Goal: Answer question/provide support: Share knowledge or assist other users

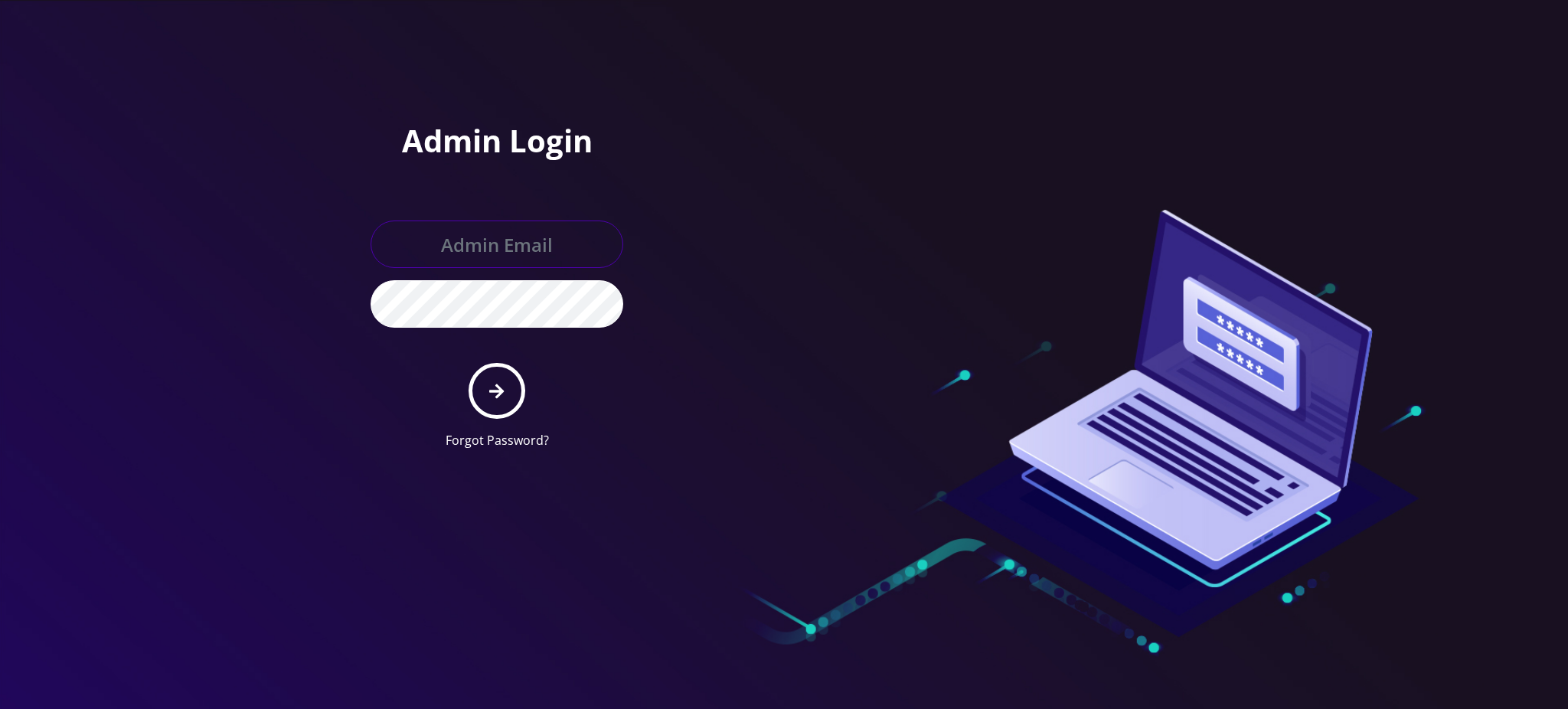
type input "rochelle@teltik.com"
click at [498, 389] on icon "submit" at bounding box center [496, 391] width 15 height 15
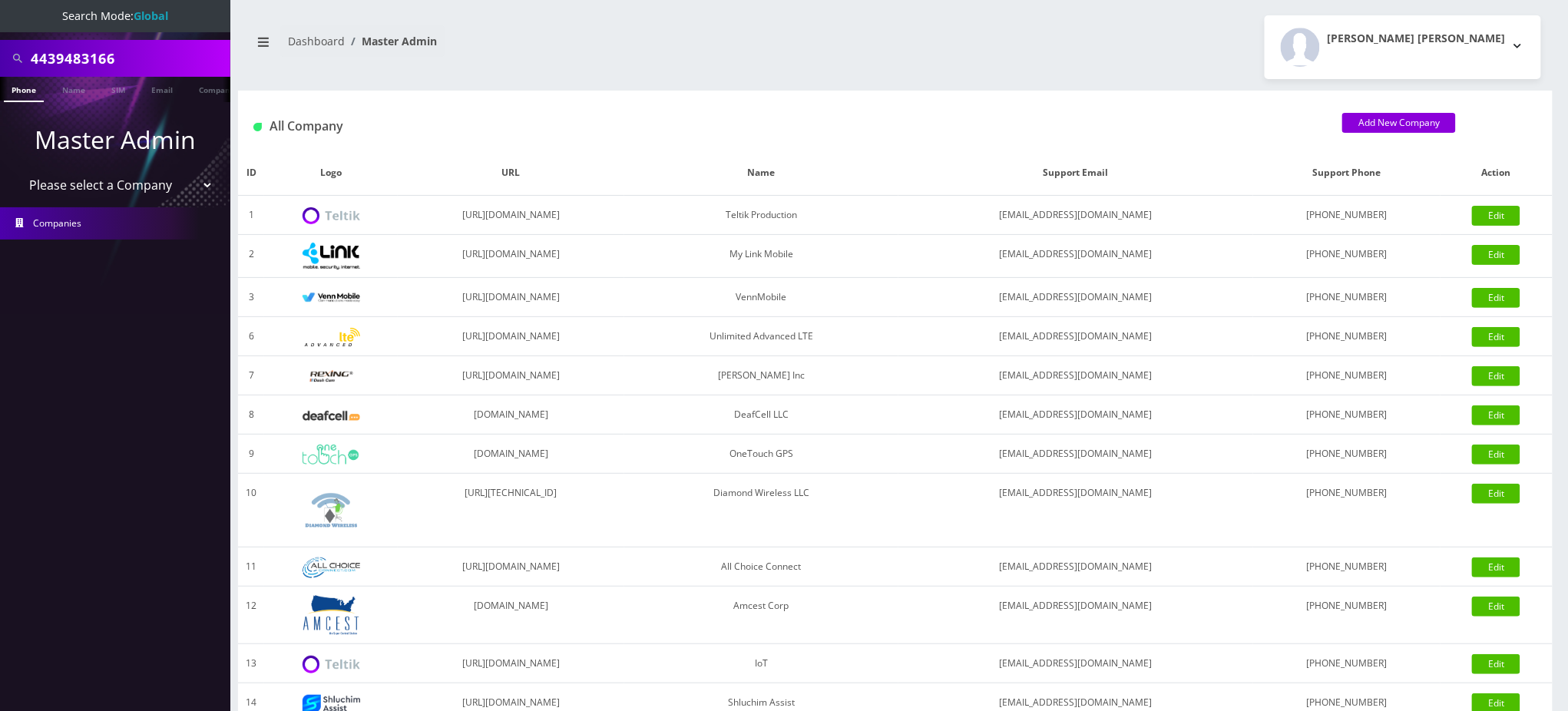
drag, startPoint x: 56, startPoint y: 51, endPoint x: 0, endPoint y: 30, distance: 59.8
click at [0, 30] on nav "Search Mode: Global 4439483166 Phone Name SIM Email Company Customer Master Adm…" at bounding box center [115, 356] width 231 height 711
paste input "19295498645"
drag, startPoint x: 37, startPoint y: 55, endPoint x: 0, endPoint y: 51, distance: 37.2
click at [0, 51] on div "19295498645" at bounding box center [115, 58] width 231 height 37
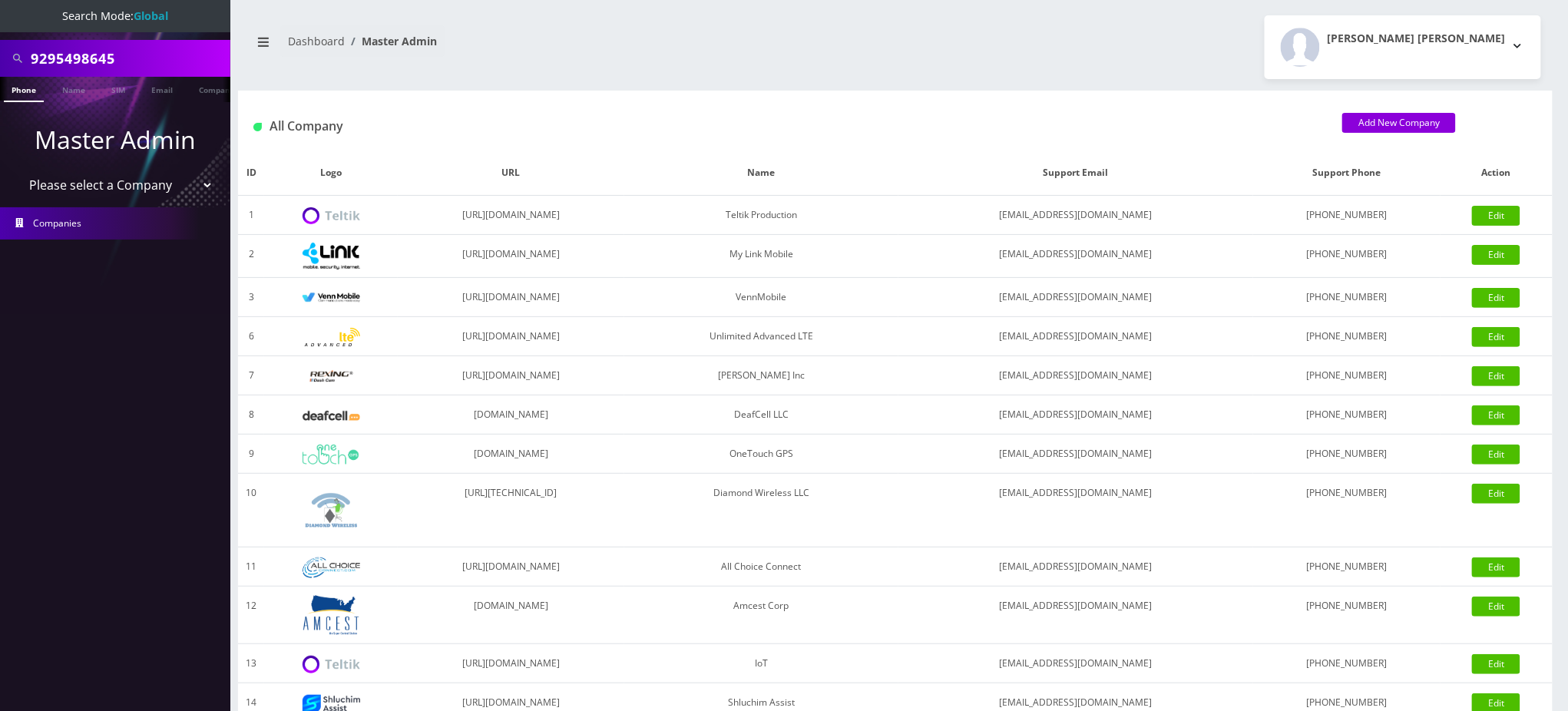
type input "9295498645"
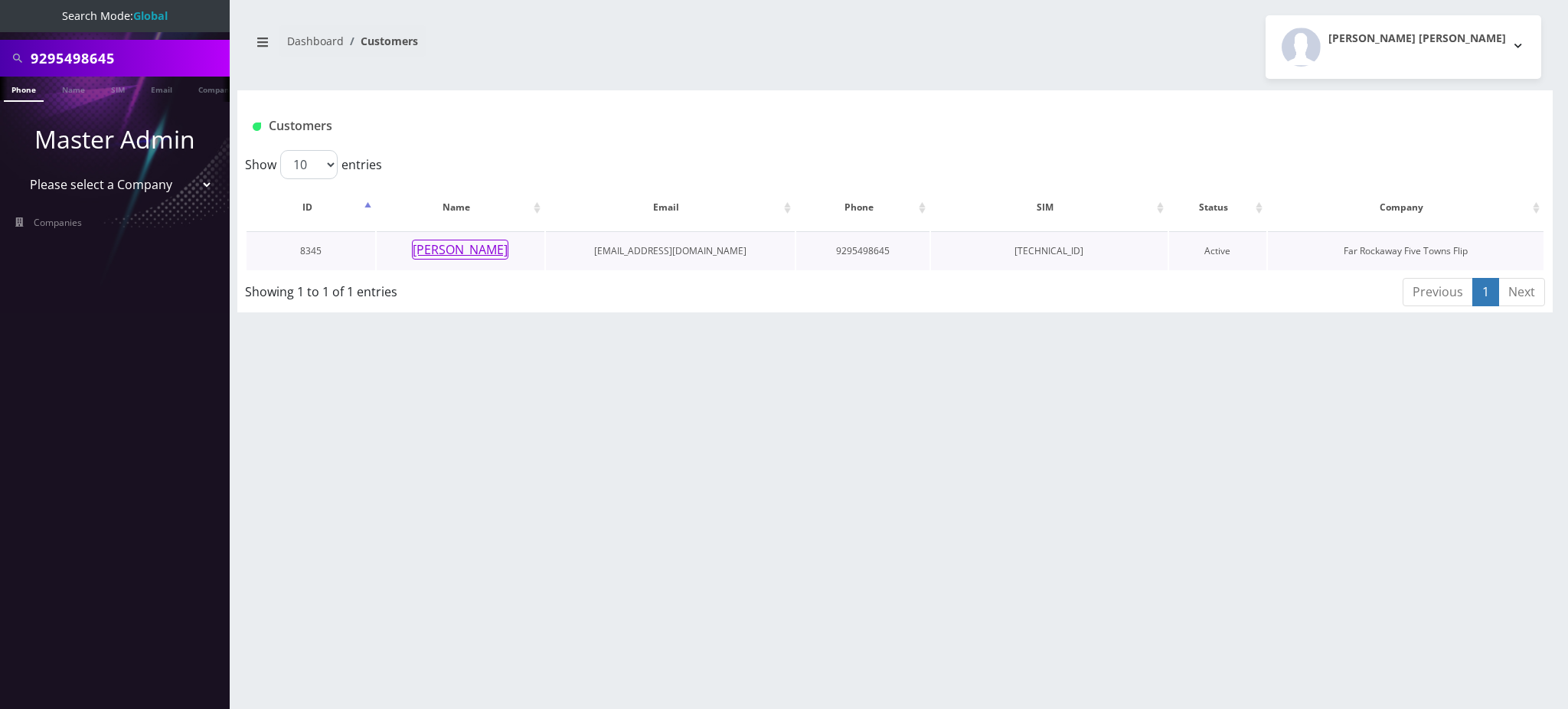
click at [478, 246] on button "[PERSON_NAME]" at bounding box center [460, 249] width 96 height 20
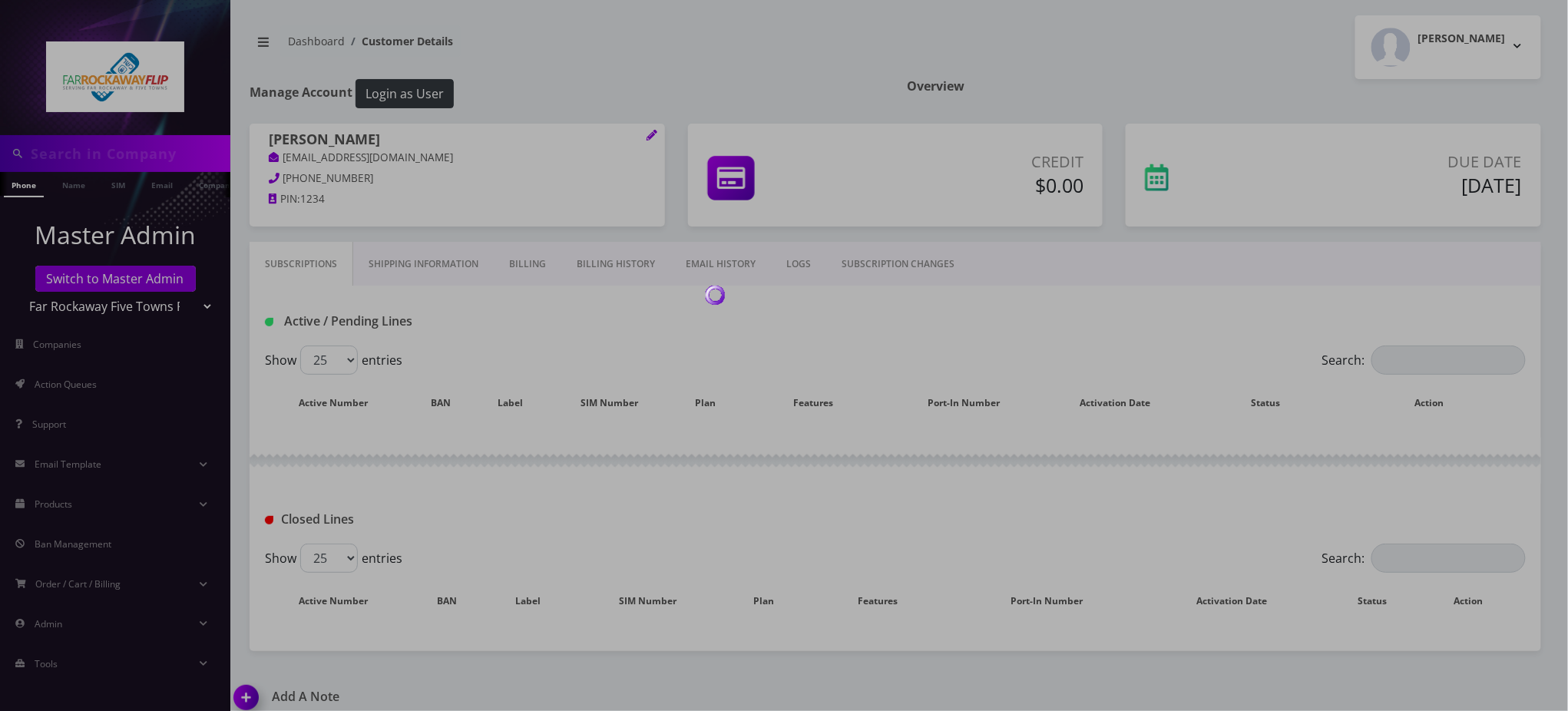
type input "9295498645"
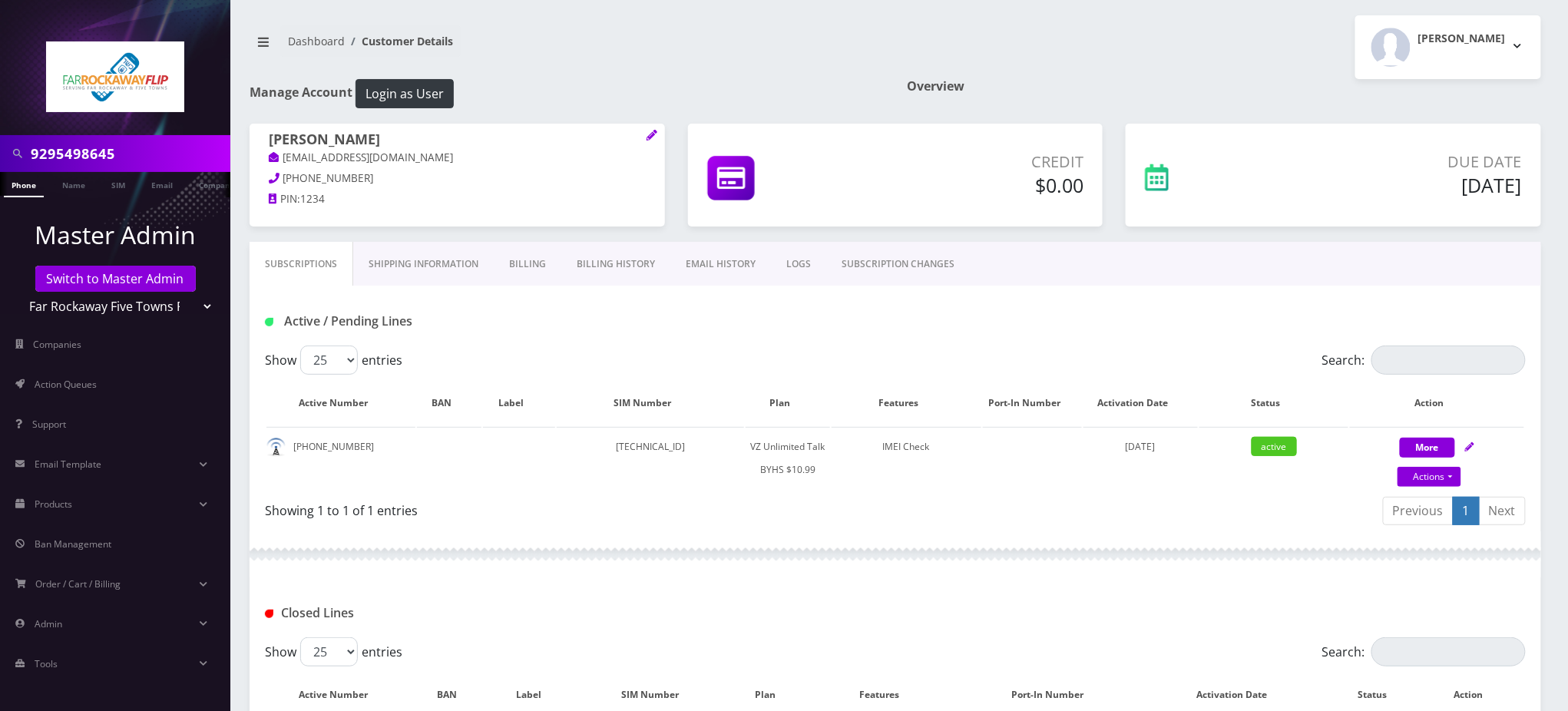
click at [105, 154] on input "9295498645" at bounding box center [129, 154] width 196 height 29
click at [827, 363] on div "Show 25 50 100 250 500 entries" at bounding box center [737, 360] width 946 height 29
click at [874, 269] on link "SUBSCRIPTION CHANGES" at bounding box center [898, 264] width 144 height 44
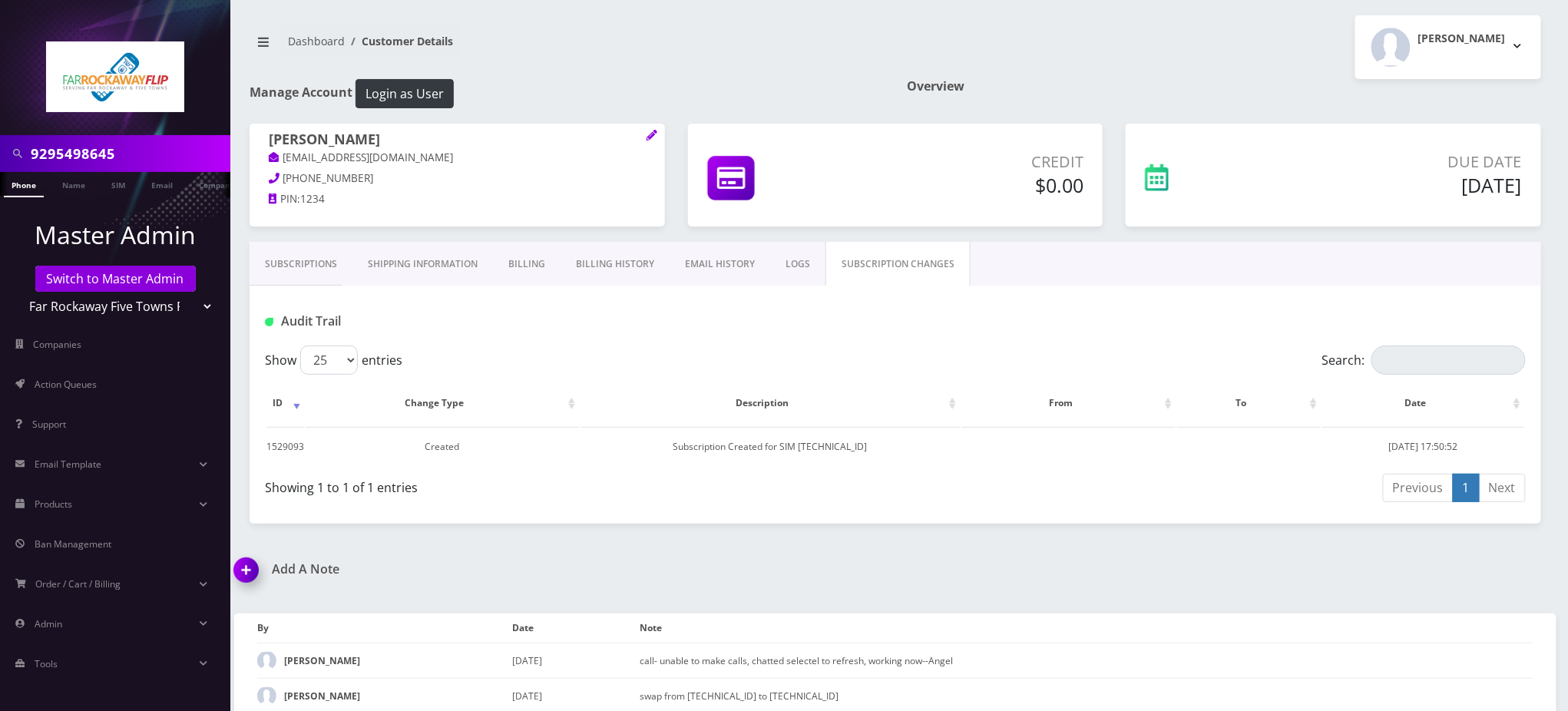
click at [791, 259] on link "LOGS" at bounding box center [798, 264] width 56 height 44
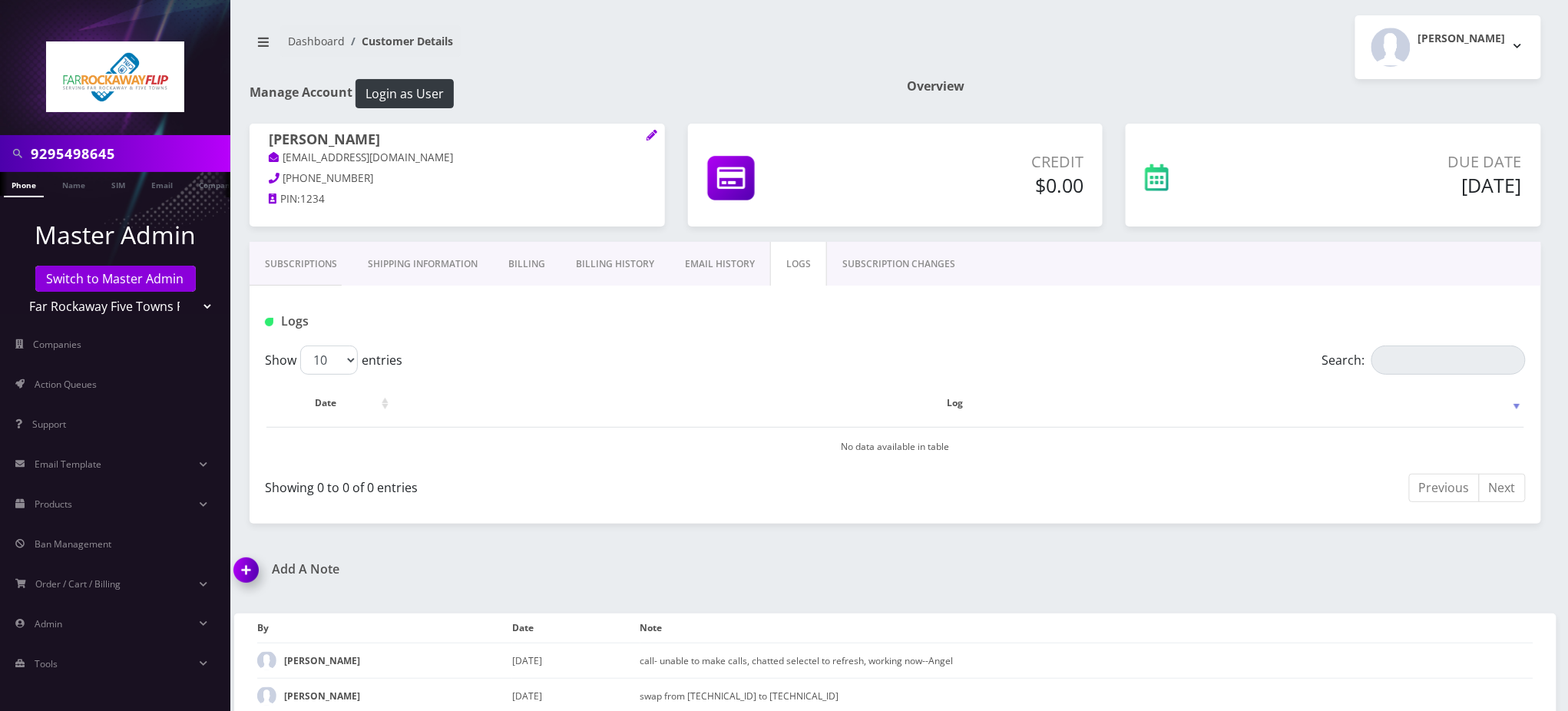
click at [722, 259] on link "EMAIL HISTORY" at bounding box center [719, 264] width 101 height 44
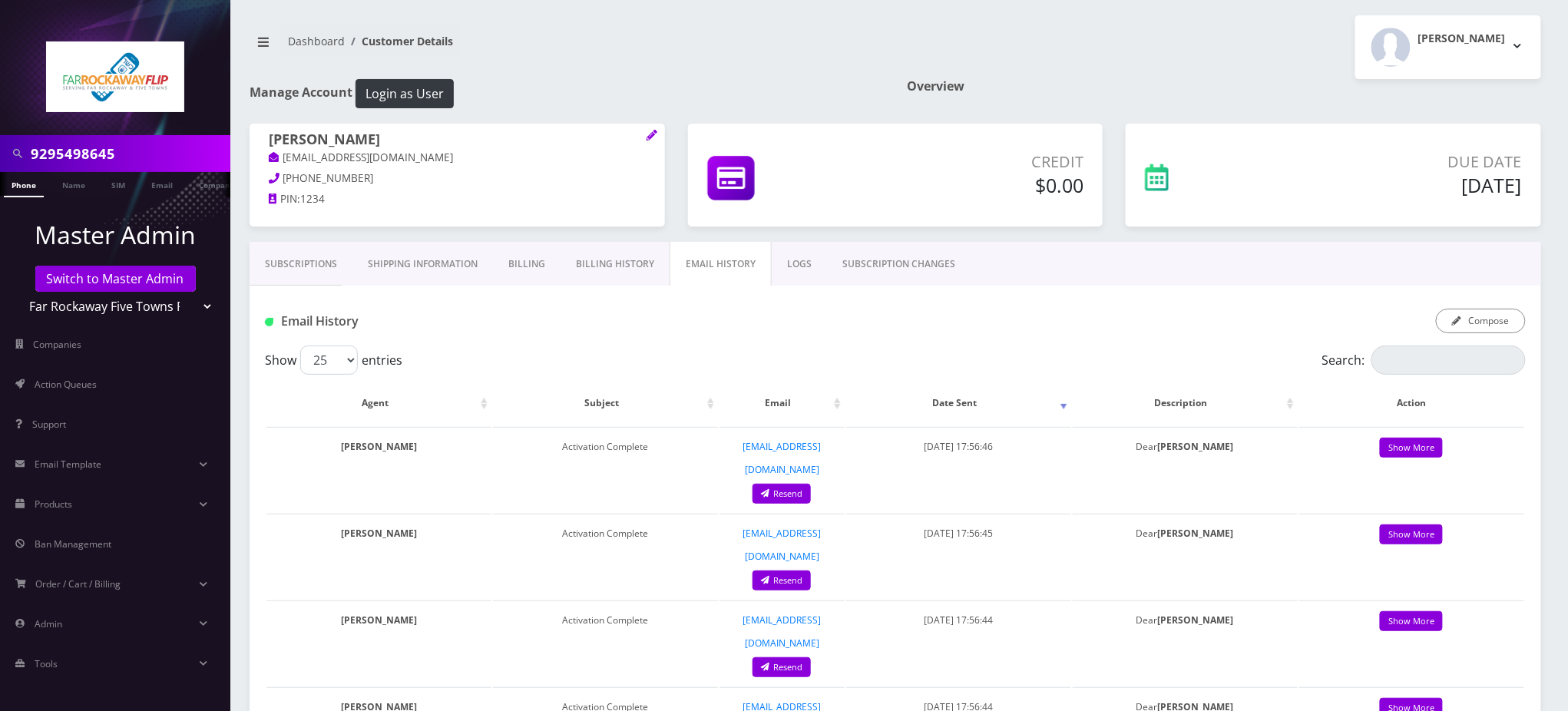
click at [288, 275] on link "Subscriptions" at bounding box center [301, 264] width 103 height 44
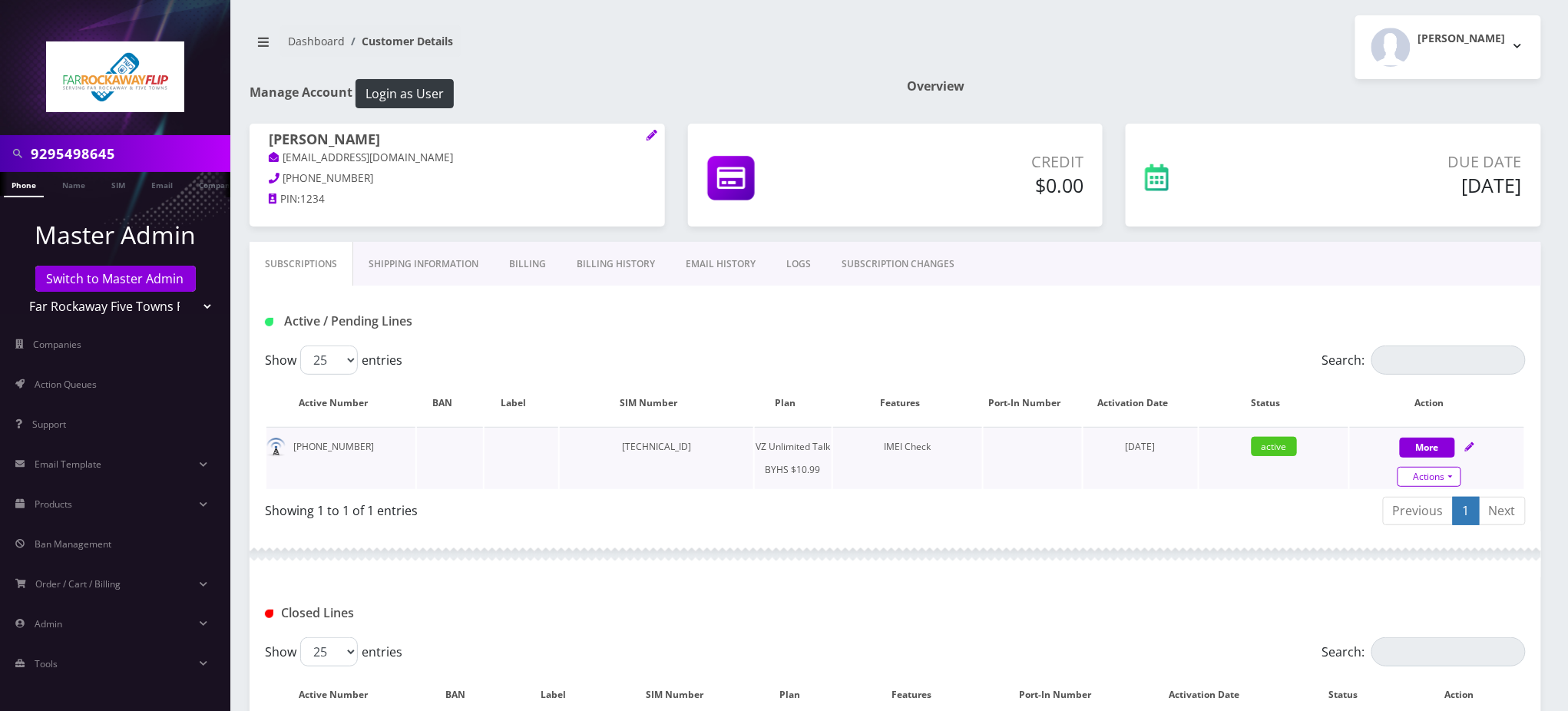
click at [1449, 467] on link "Actions" at bounding box center [1430, 476] width 64 height 20
select select "467"
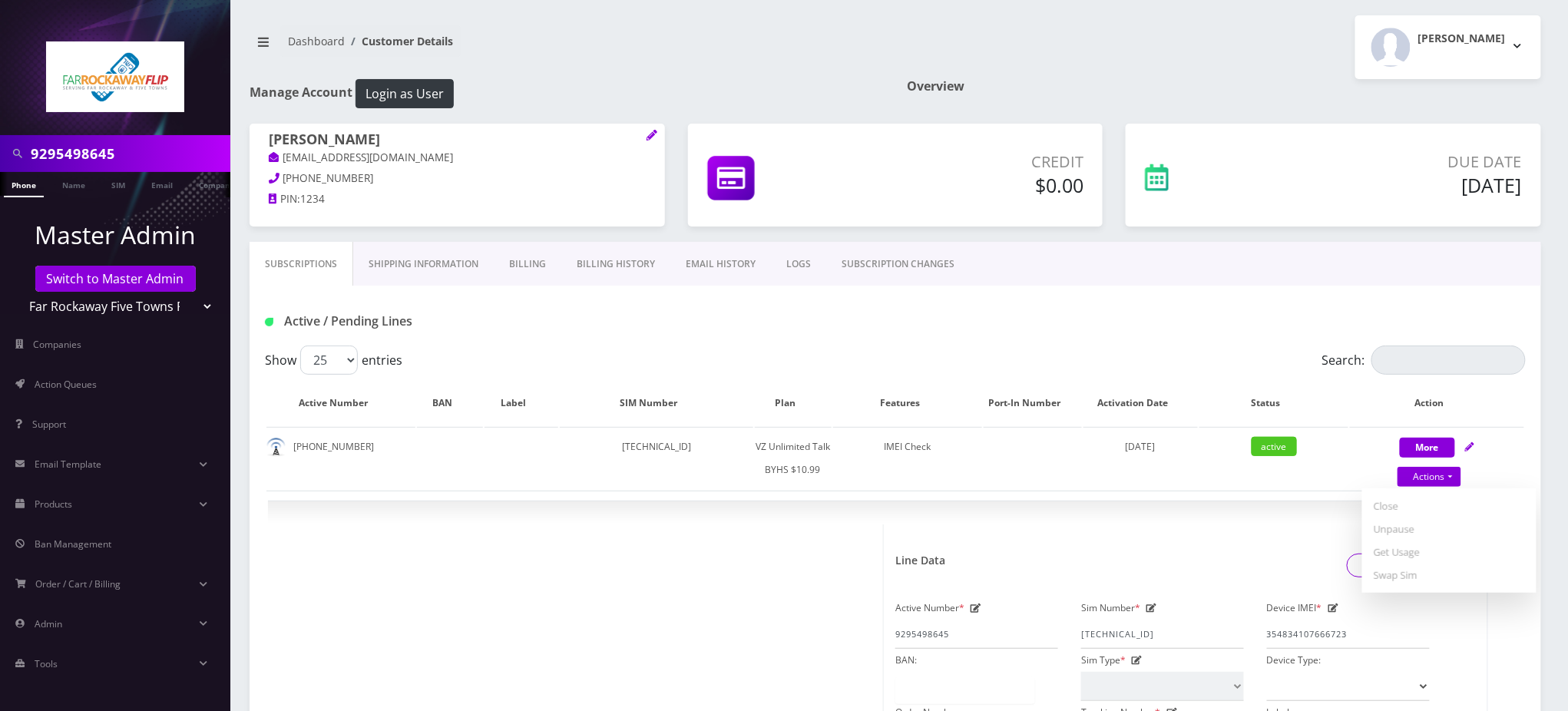
click at [691, 326] on div "Active / Pending Lines" at bounding box center [895, 321] width 1284 height 25
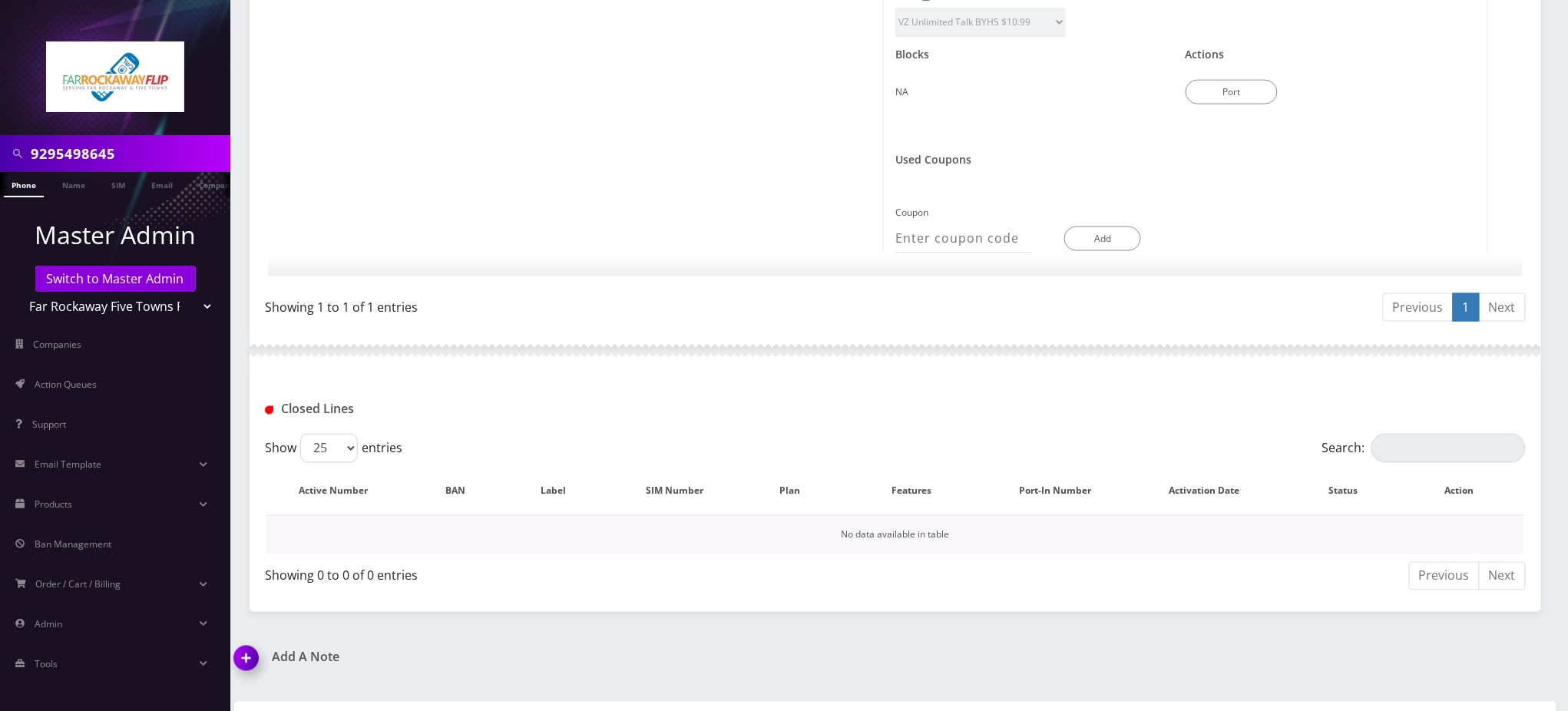
scroll to position [887, 0]
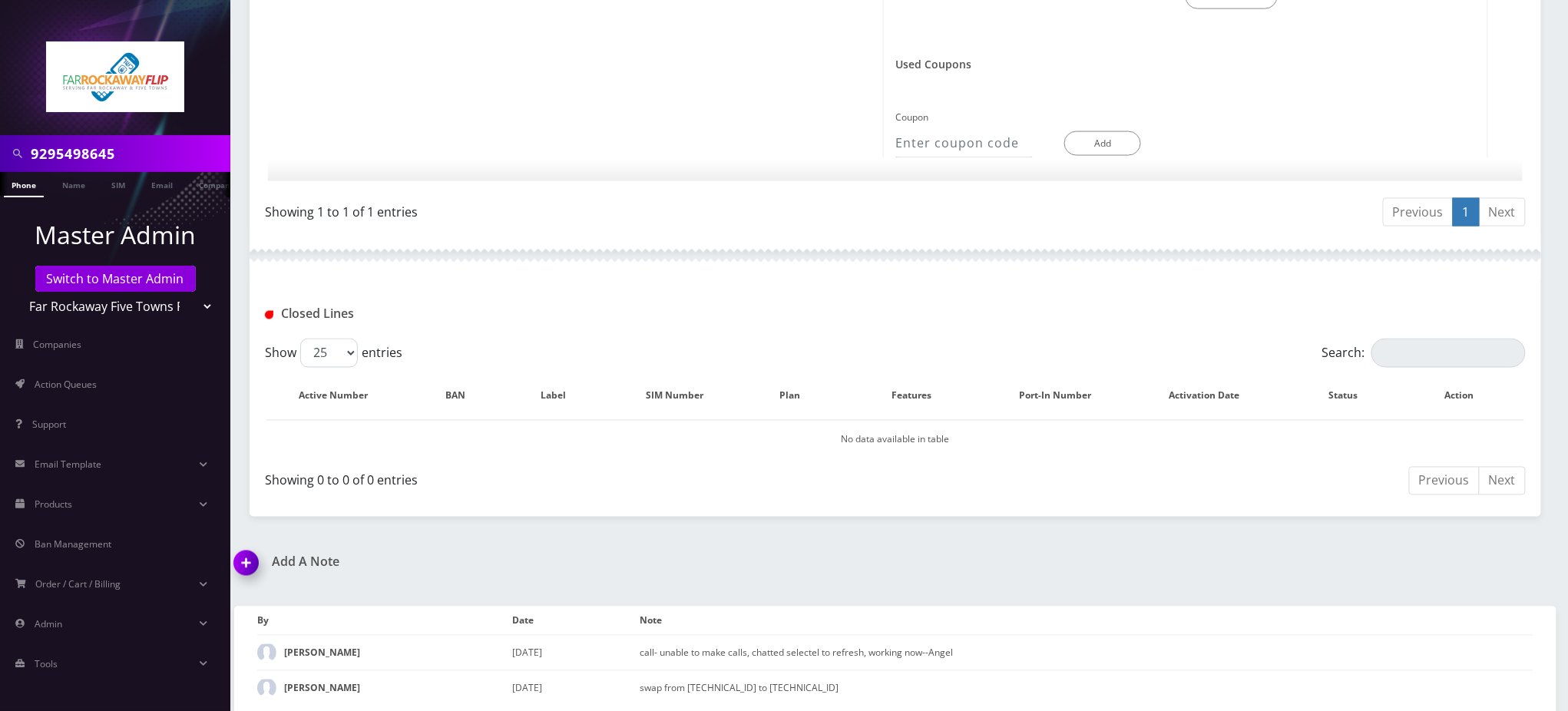
click at [249, 552] on img at bounding box center [249, 568] width 45 height 45
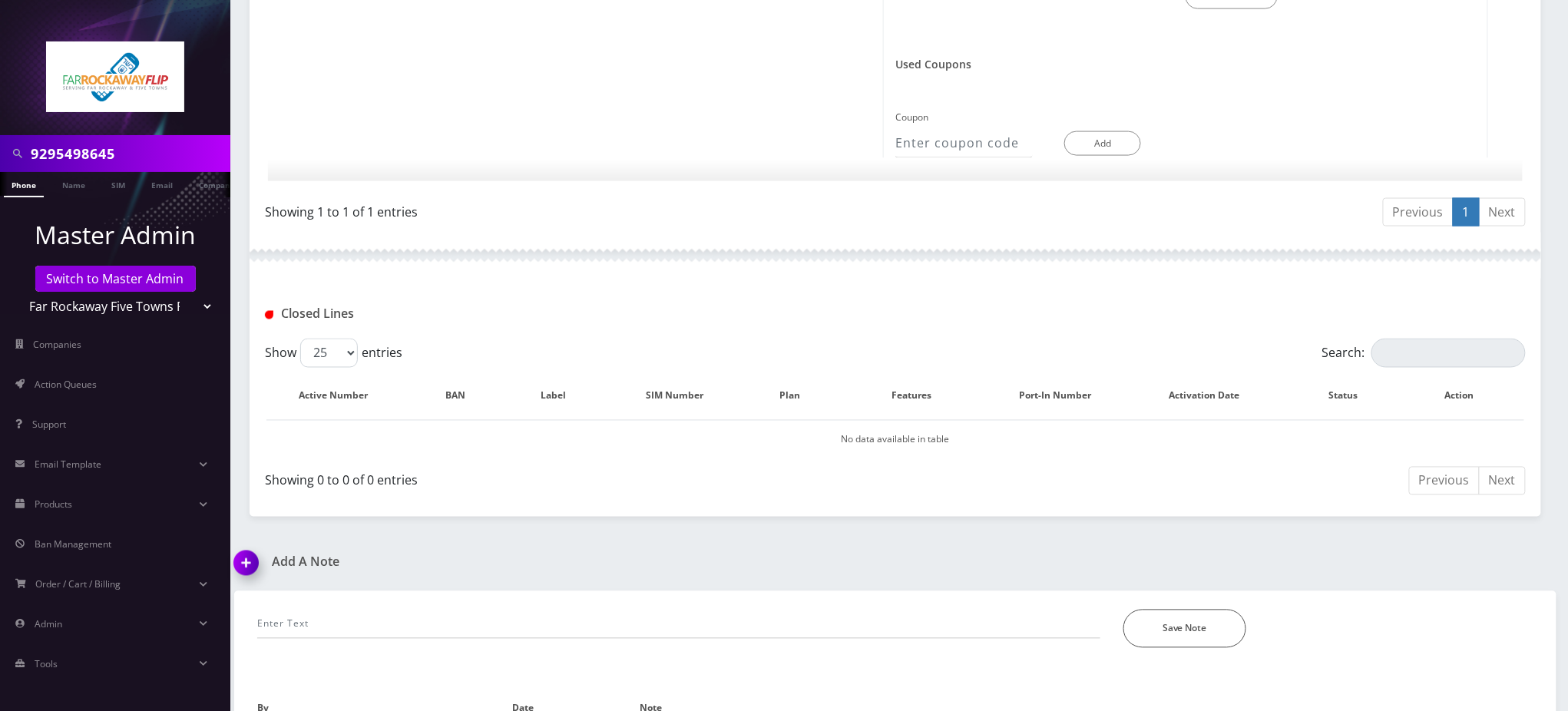
scroll to position [974, 0]
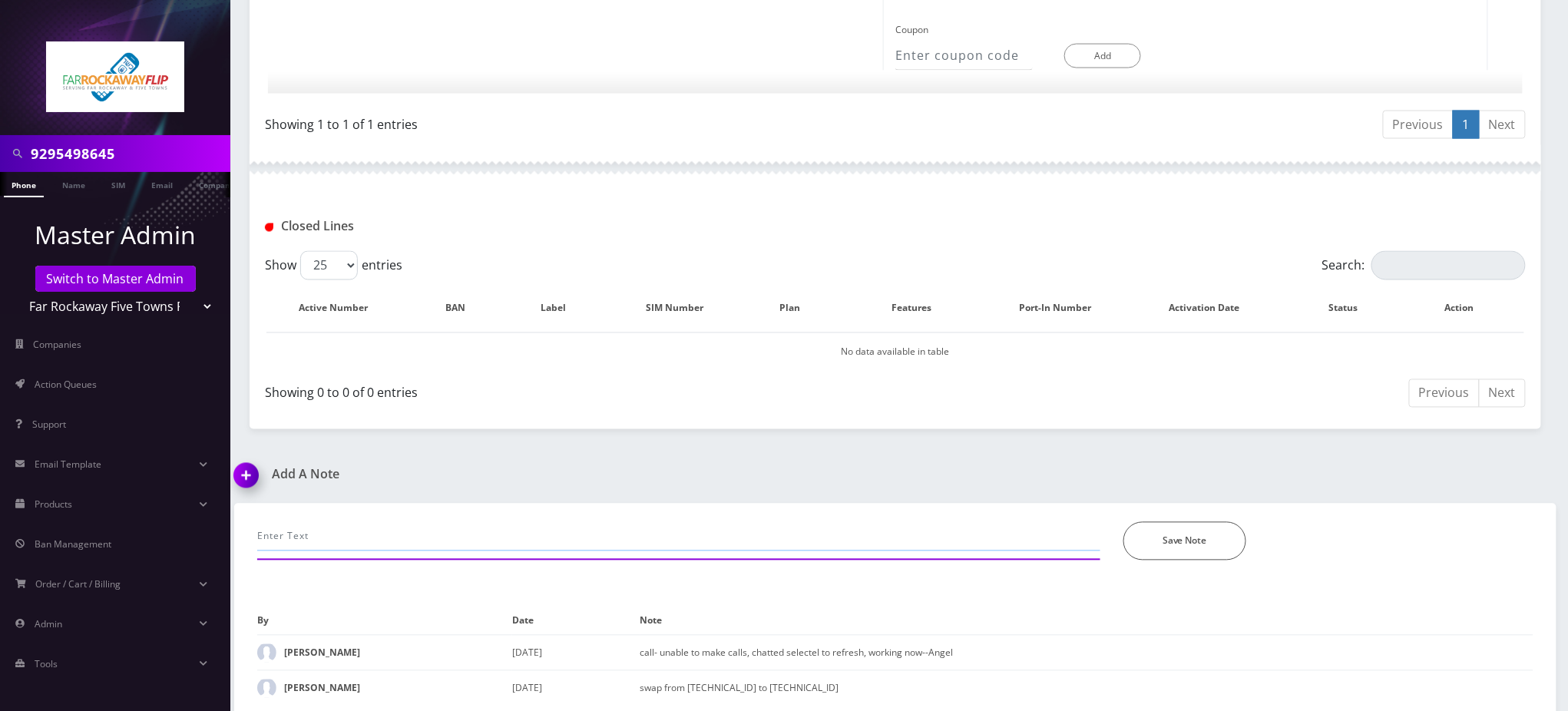
drag, startPoint x: 489, startPoint y: 531, endPoint x: 514, endPoint y: 530, distance: 25.0
click at [490, 531] on input "text" at bounding box center [679, 537] width 843 height 29
type input "cx was trying ton call someone and"
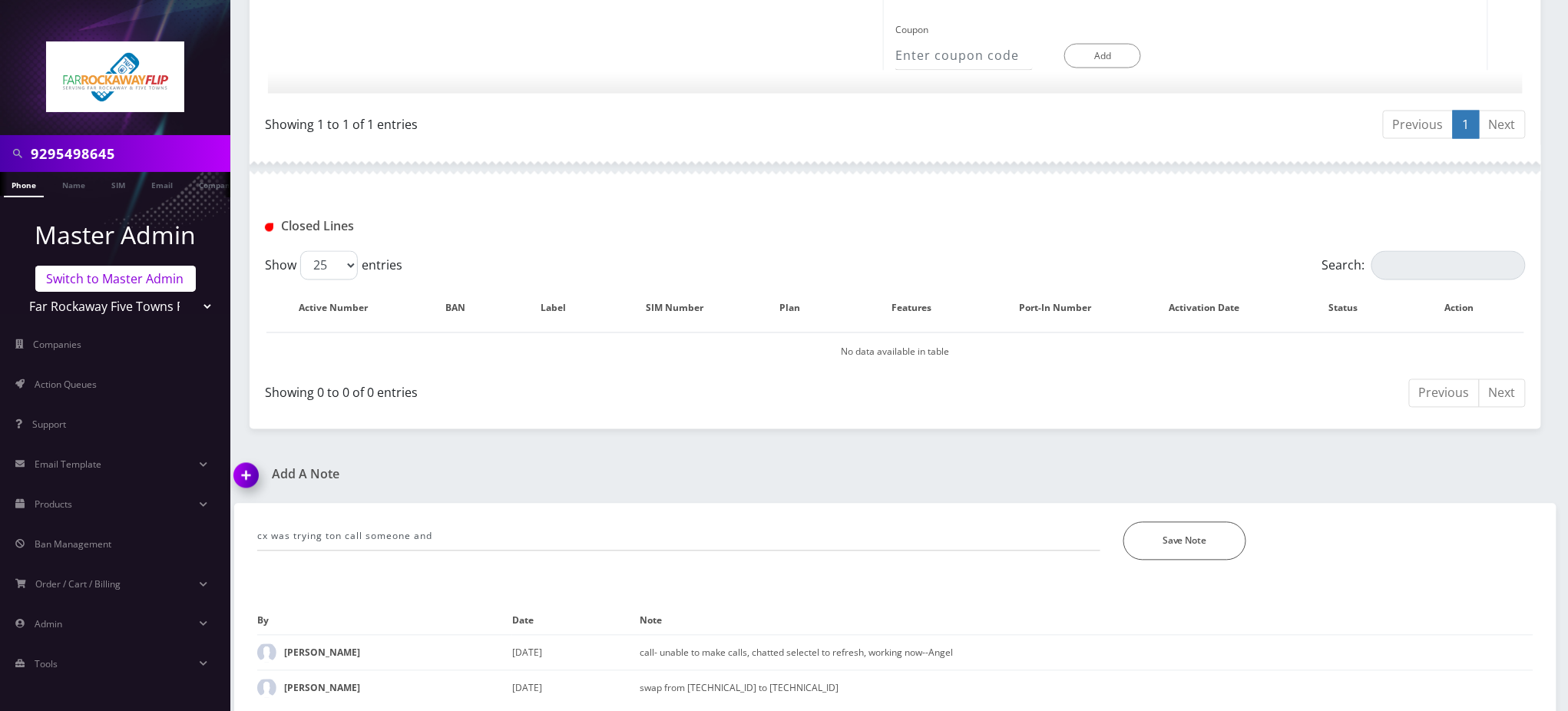
click at [120, 275] on link "Switch to Master Admin" at bounding box center [115, 279] width 160 height 26
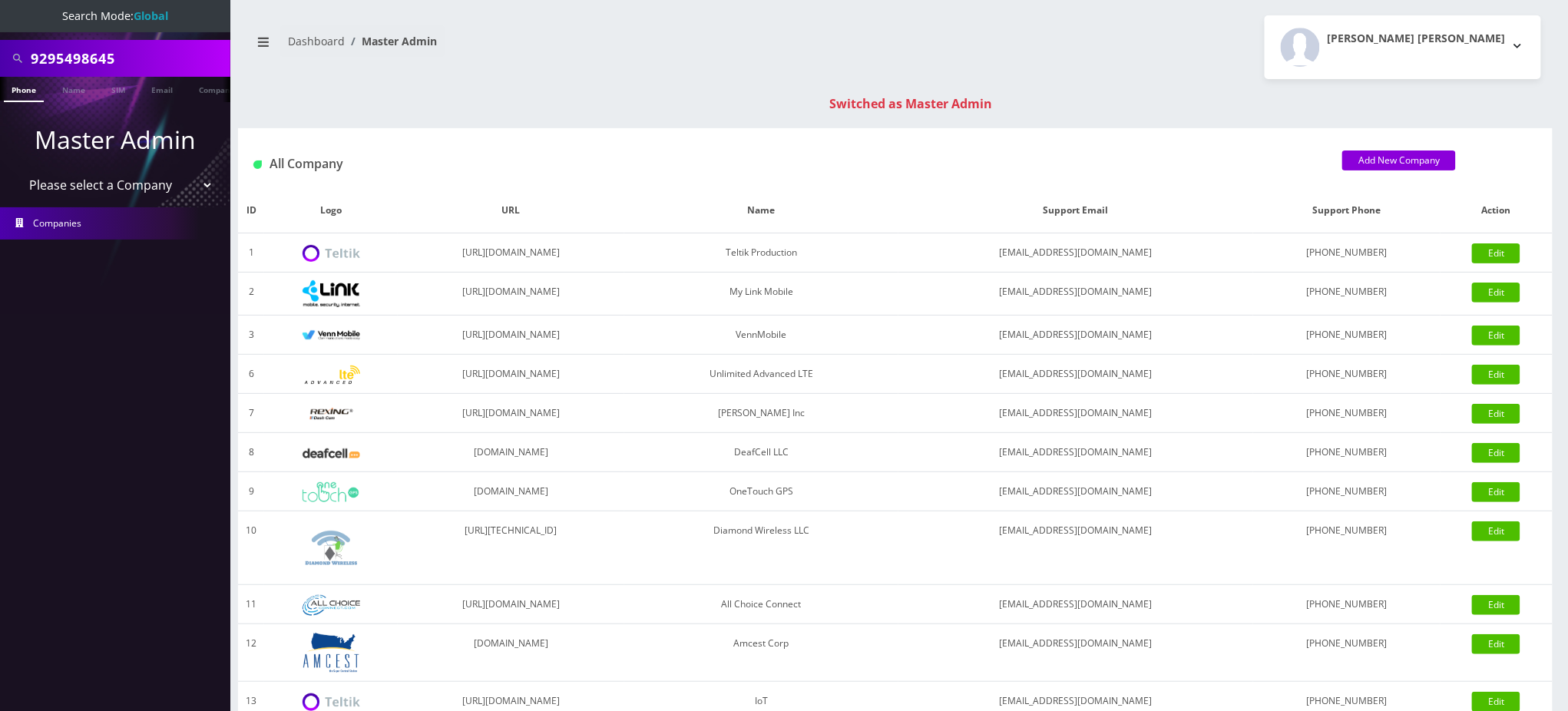
click at [611, 81] on div "9295498645 Phone Name SIM Email Company Customer Dashboard Master Admin [PERSON…" at bounding box center [895, 546] width 1346 height 1092
drag, startPoint x: 146, startPoint y: 60, endPoint x: 0, endPoint y: 41, distance: 147.2
click at [0, 41] on div "9295498645" at bounding box center [115, 58] width 231 height 37
paste input "17184904459"
drag, startPoint x: 43, startPoint y: 58, endPoint x: 0, endPoint y: 54, distance: 43.2
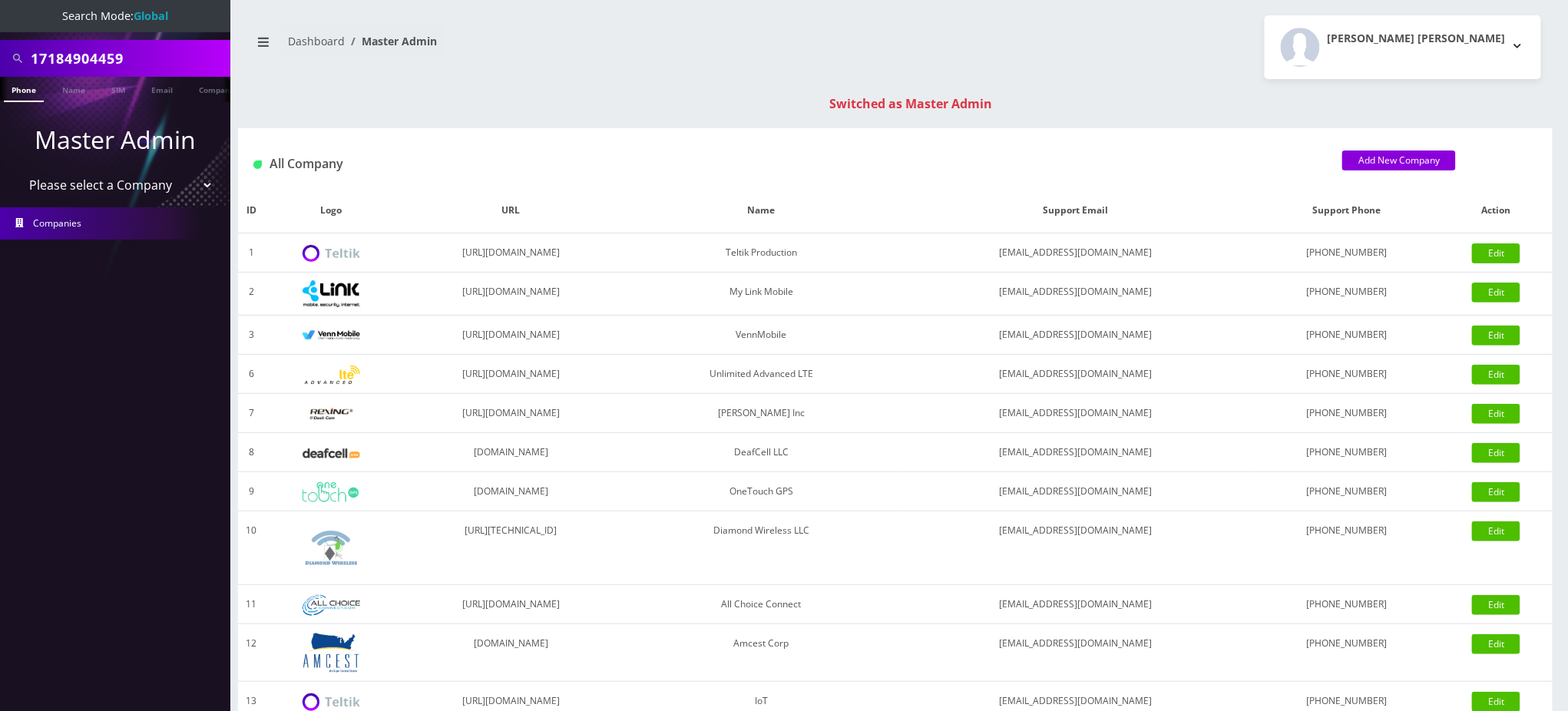
click at [0, 54] on div "17184904459" at bounding box center [115, 58] width 231 height 37
type input "7184904459"
click at [25, 92] on link "Phone" at bounding box center [24, 89] width 40 height 25
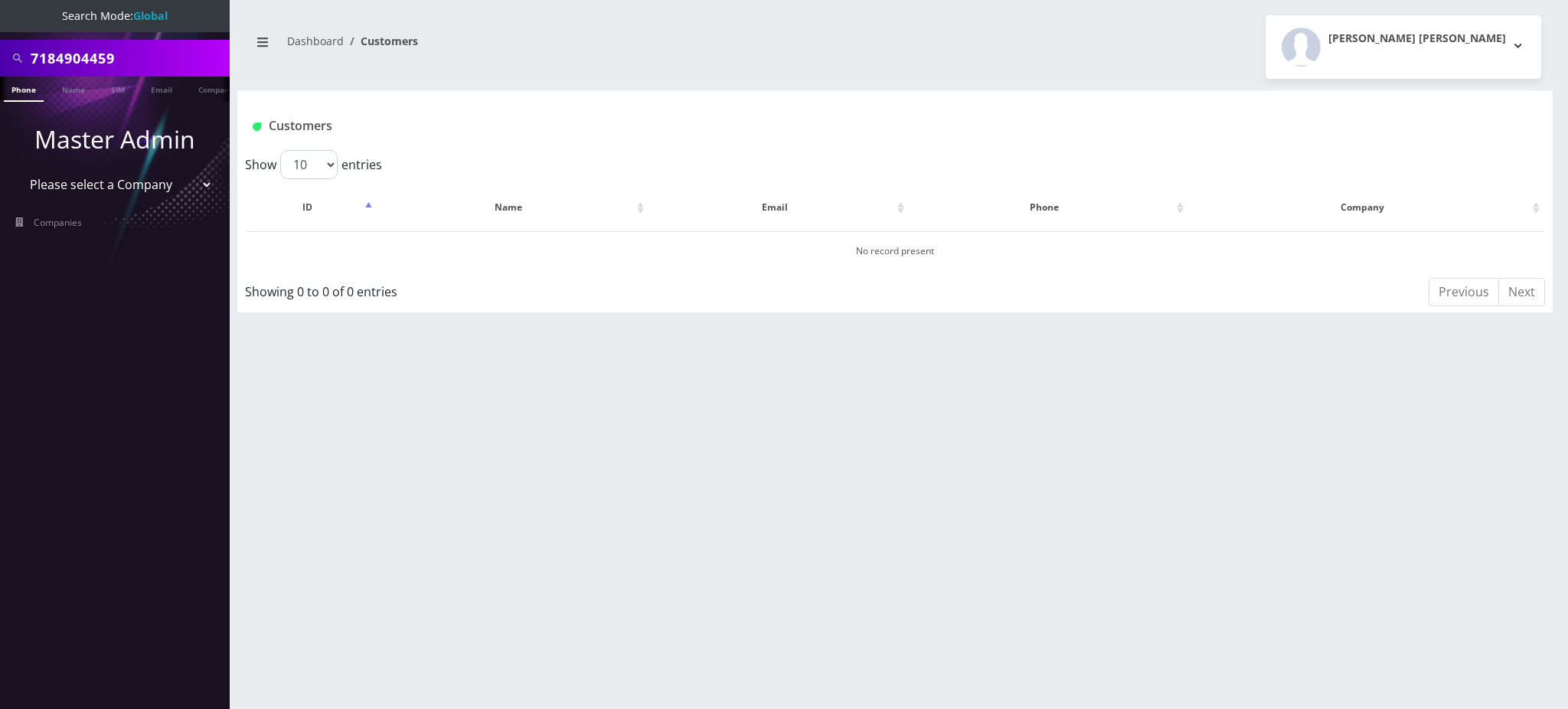
drag, startPoint x: 134, startPoint y: 48, endPoint x: 0, endPoint y: -11, distance: 146.4
click at [0, 0] on html "Search Mode: Global 7184904459 Phone Name SIM Email Company Customer Master Adm…" at bounding box center [784, 354] width 1568 height 709
type input "7327323915"
click at [22, 92] on link "Phone" at bounding box center [24, 89] width 40 height 25
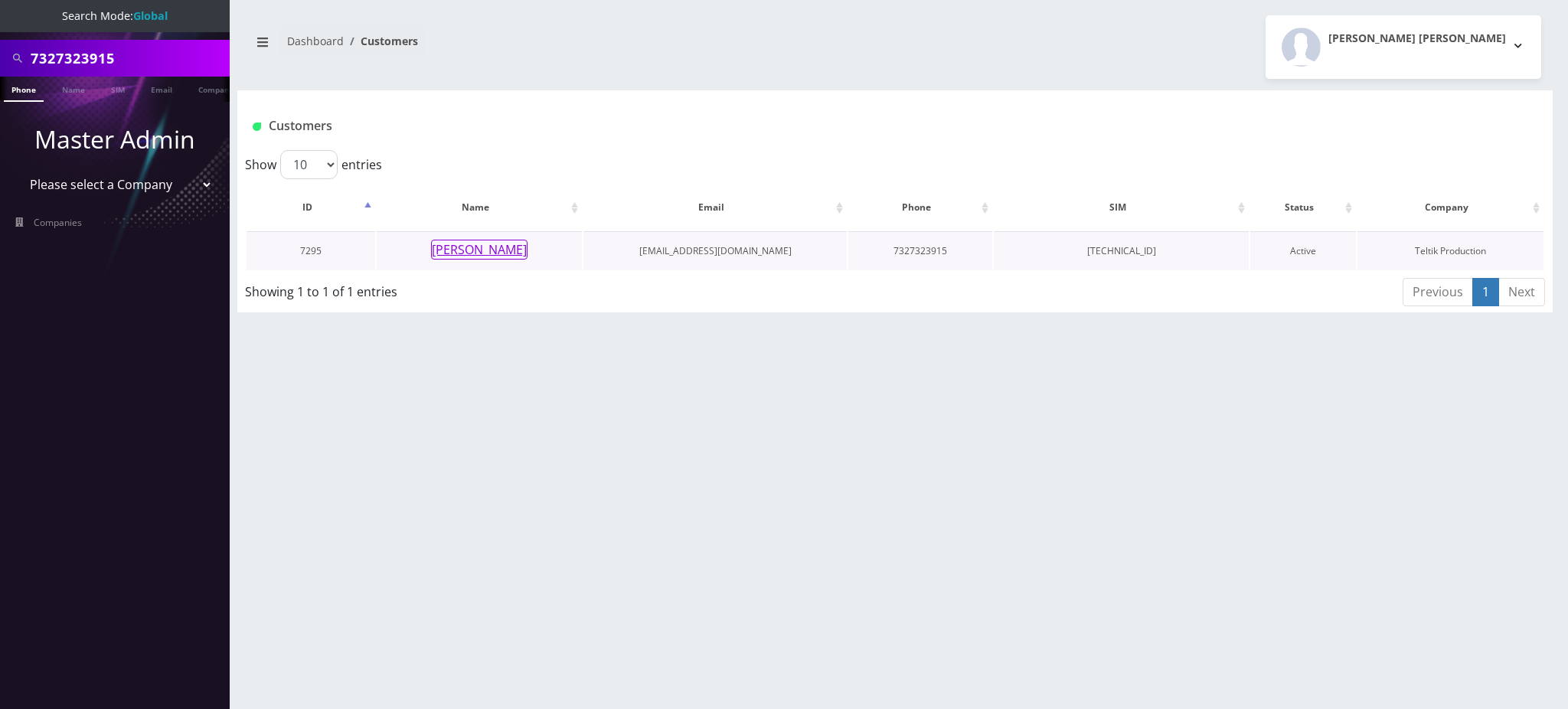
click at [491, 249] on button "[PERSON_NAME]" at bounding box center [479, 249] width 96 height 20
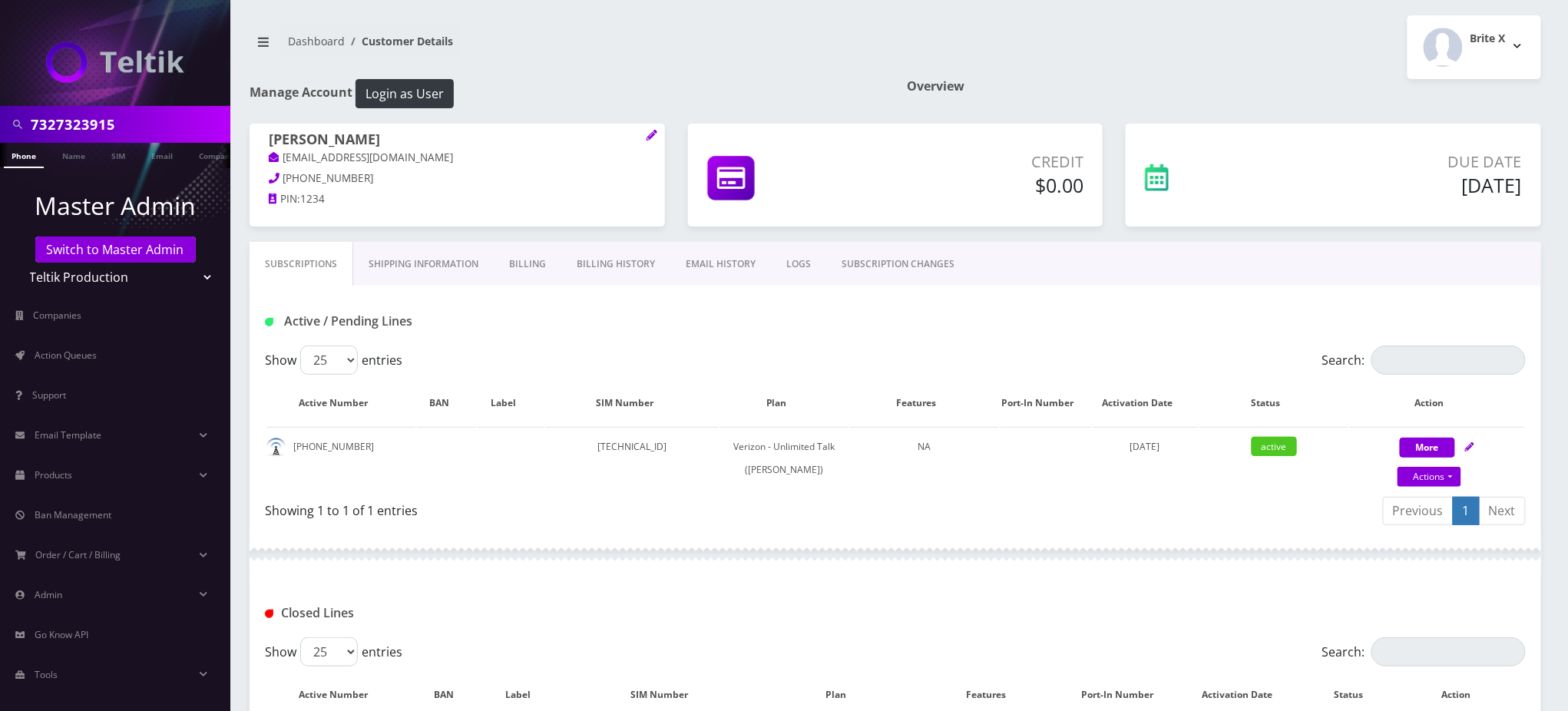
click at [83, 123] on input "7327323915" at bounding box center [129, 124] width 196 height 29
click at [1435, 476] on link "Actions" at bounding box center [1430, 476] width 64 height 20
select select "441"
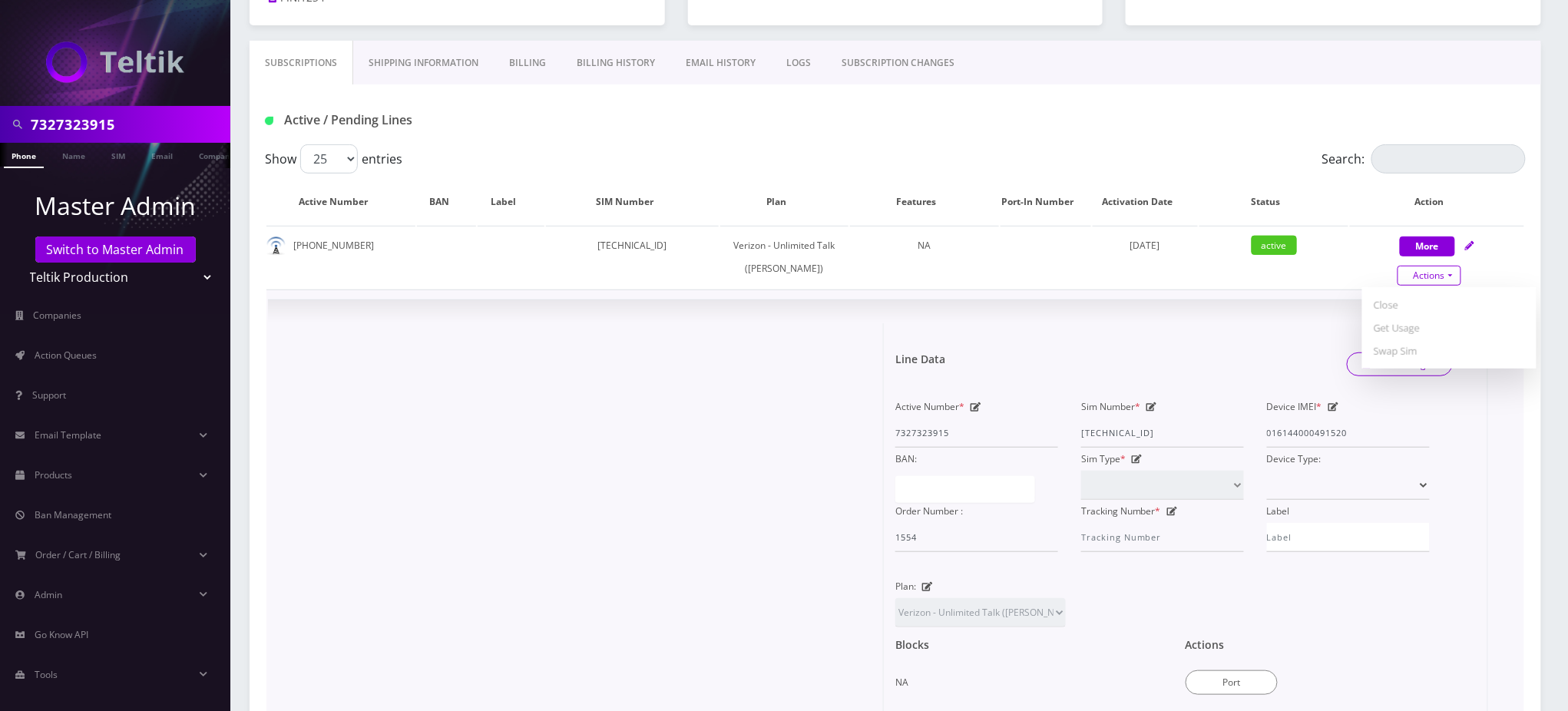
scroll to position [204, 0]
click at [563, 468] on div at bounding box center [581, 580] width 604 height 521
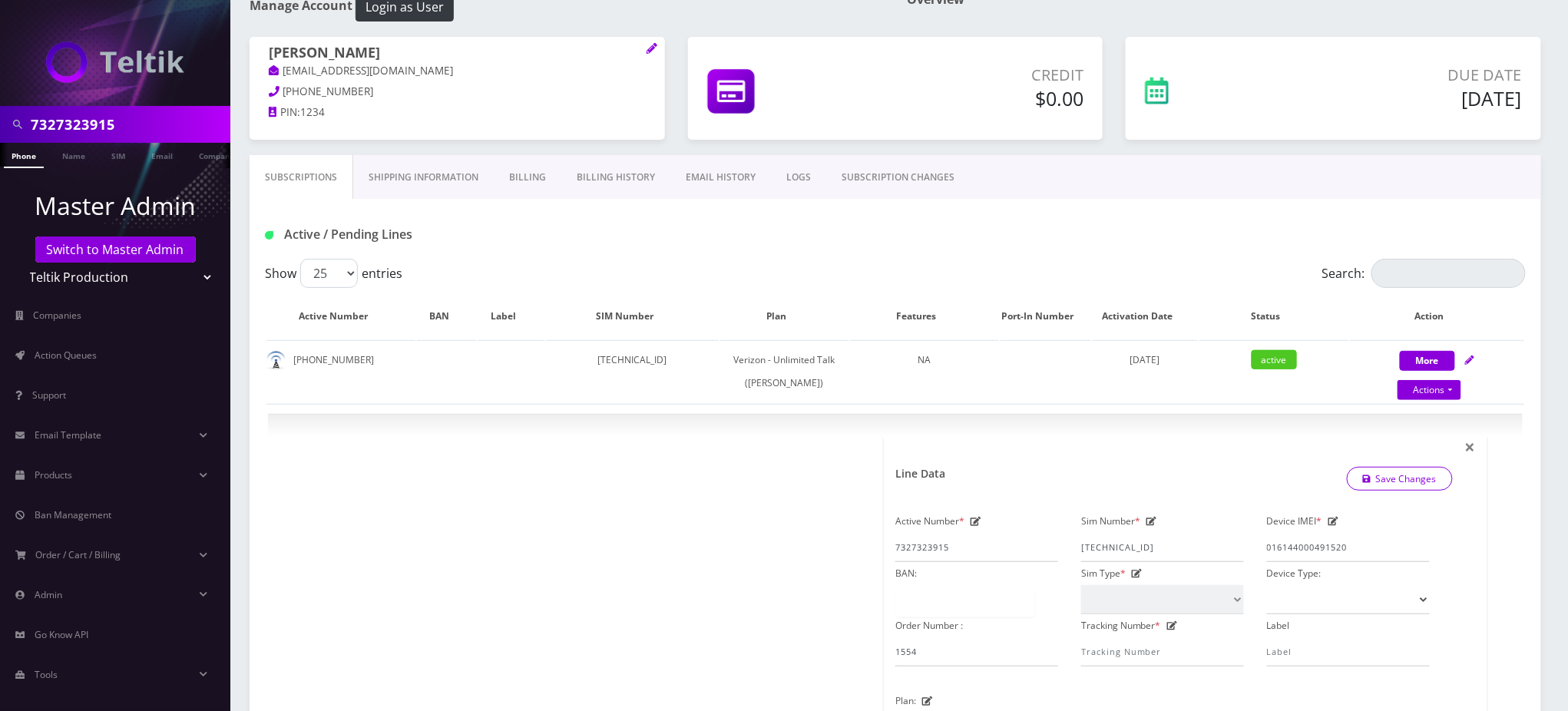
scroll to position [0, 0]
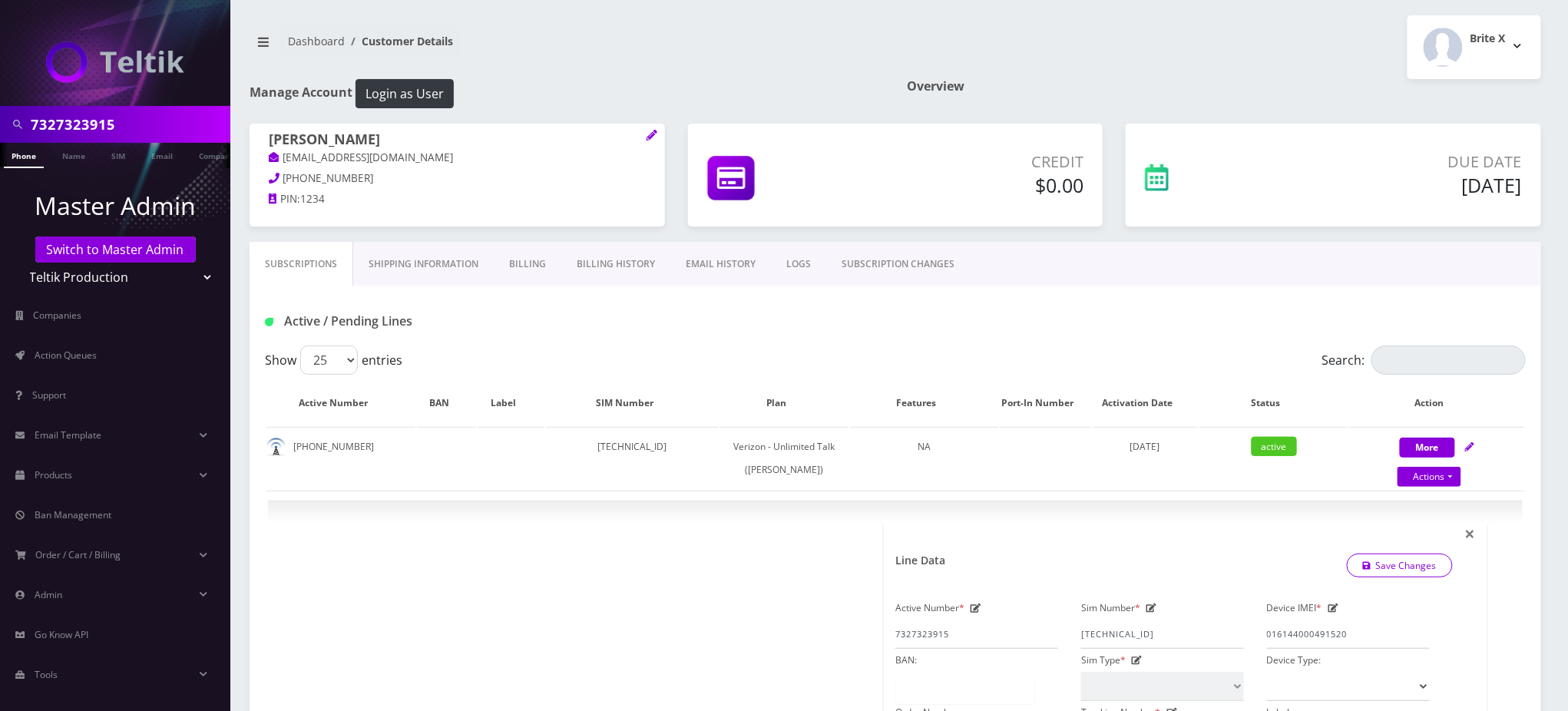
click at [311, 261] on link "Subscriptions" at bounding box center [301, 264] width 104 height 44
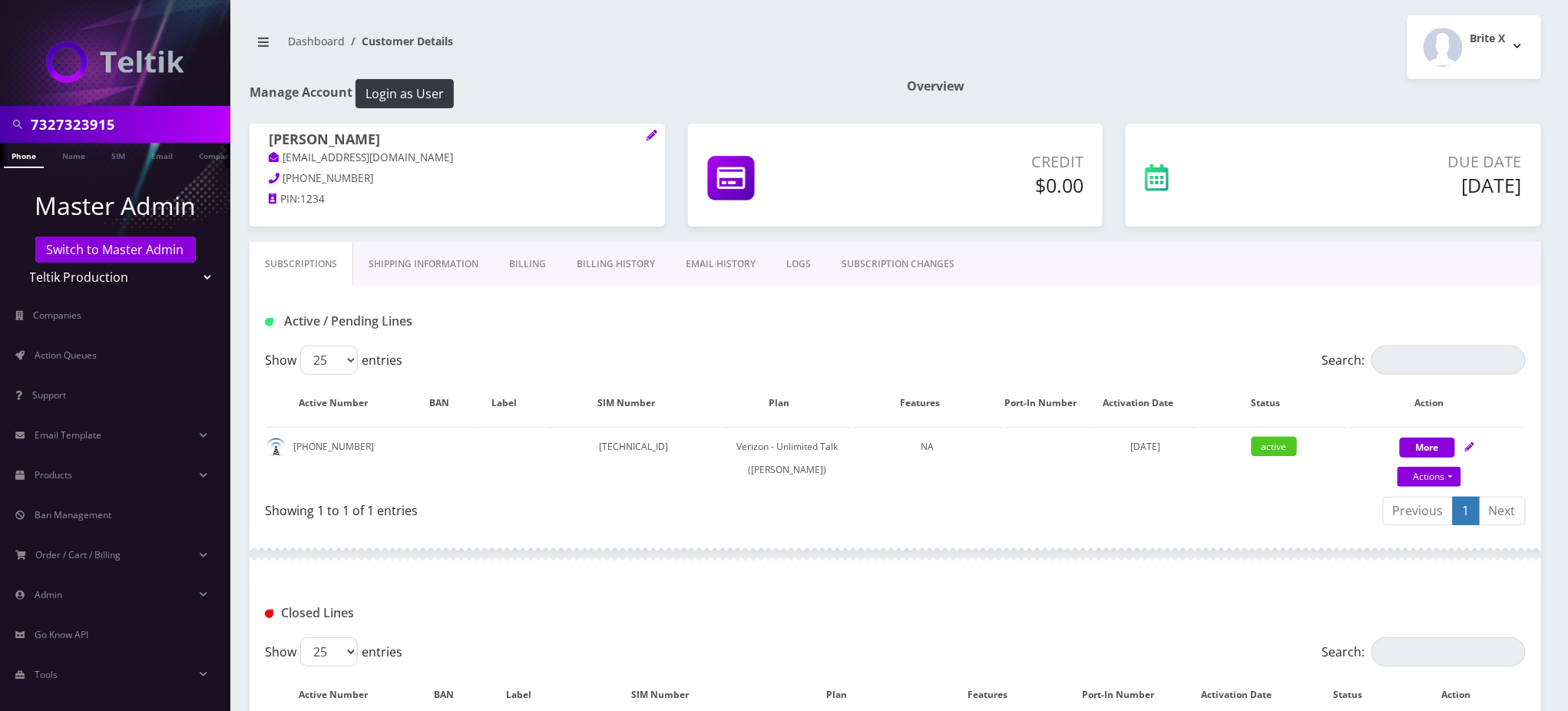
click at [1343, 87] on h1 "Overview" at bounding box center [1224, 87] width 634 height 15
